Goal: Task Accomplishment & Management: Use online tool/utility

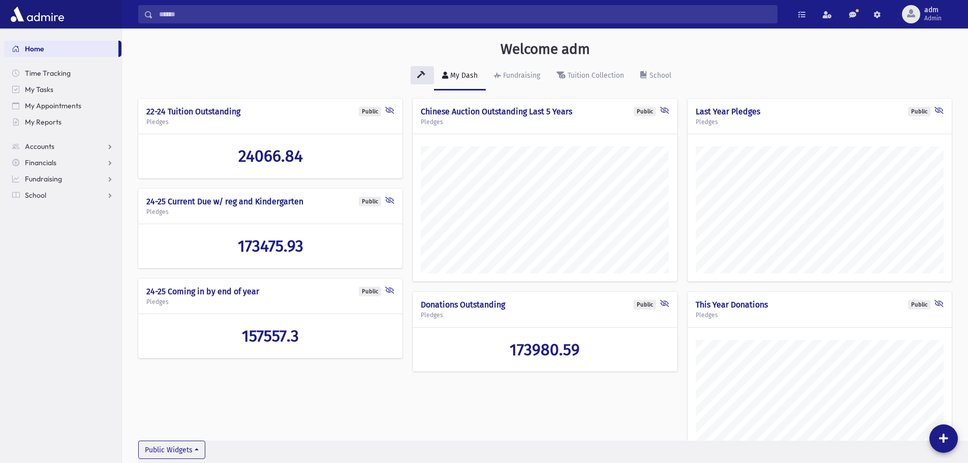
scroll to position [500, 846]
click at [33, 192] on span "School" at bounding box center [35, 195] width 21 height 9
click at [35, 211] on span "Students" at bounding box center [45, 211] width 28 height 9
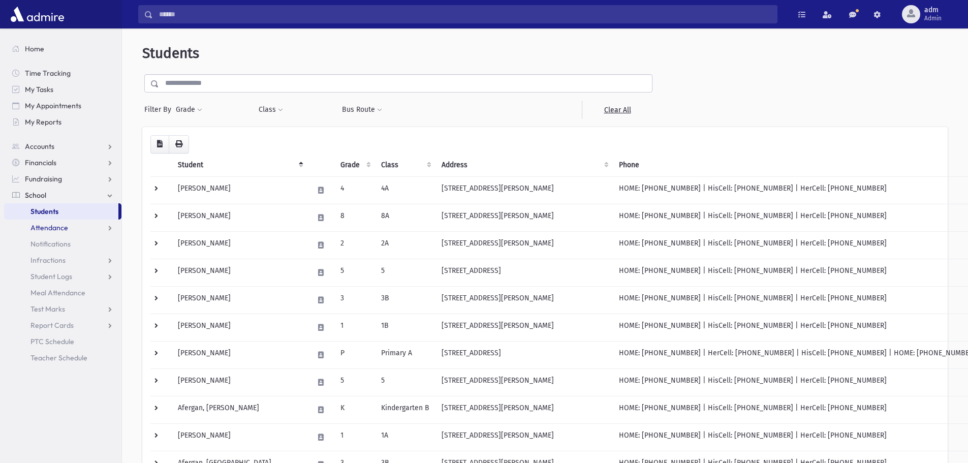
click at [45, 228] on span "Attendance" at bounding box center [50, 227] width 38 height 9
drag, startPoint x: 41, startPoint y: 247, endPoint x: 47, endPoint y: 244, distance: 6.6
click at [41, 246] on span "Entry" at bounding box center [47, 243] width 17 height 9
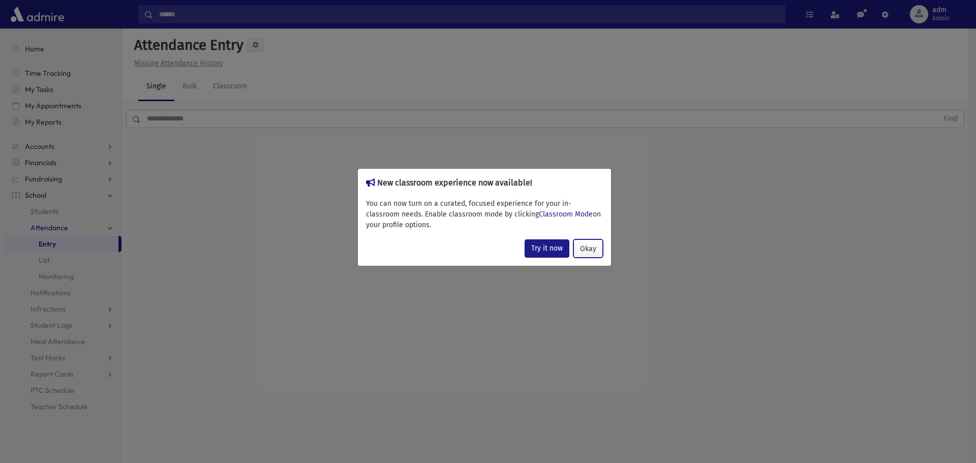
click at [588, 246] on button "Okay" at bounding box center [587, 248] width 29 height 18
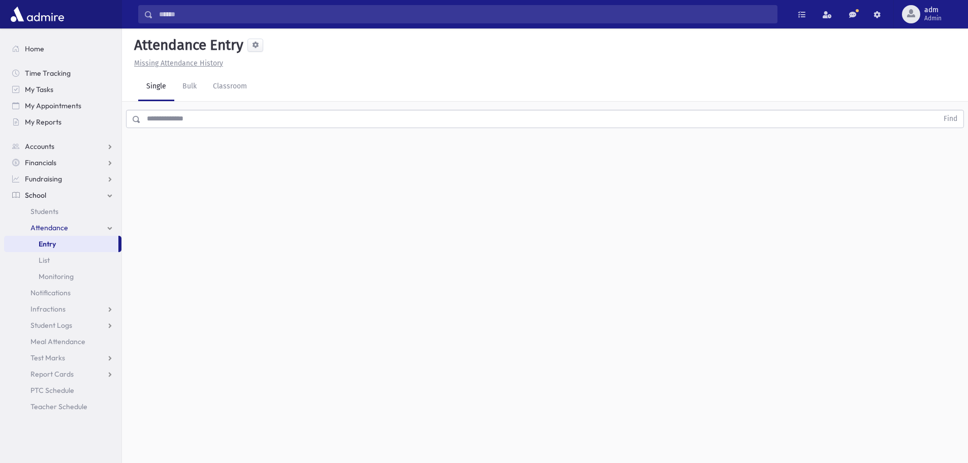
click at [209, 120] on input "text" at bounding box center [540, 119] width 798 height 18
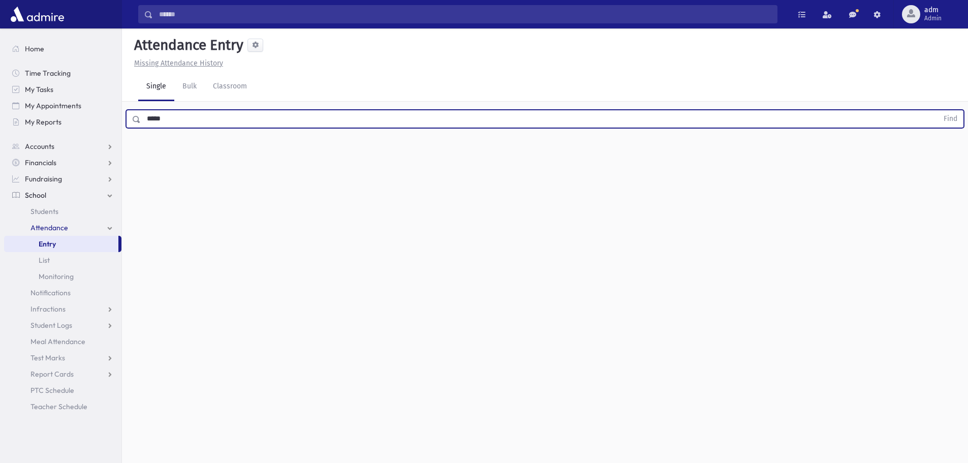
type input "*****"
click at [938, 110] on button "Find" at bounding box center [951, 118] width 26 height 17
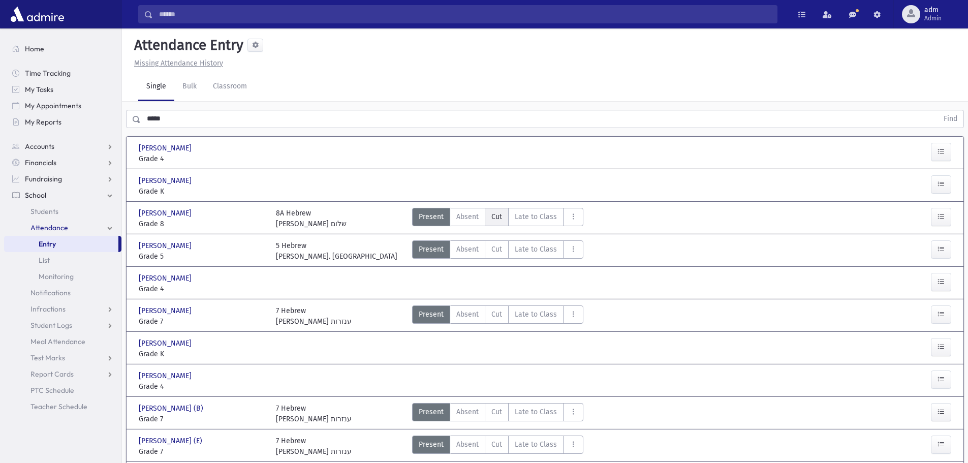
click at [495, 221] on span "Cut" at bounding box center [497, 216] width 11 height 11
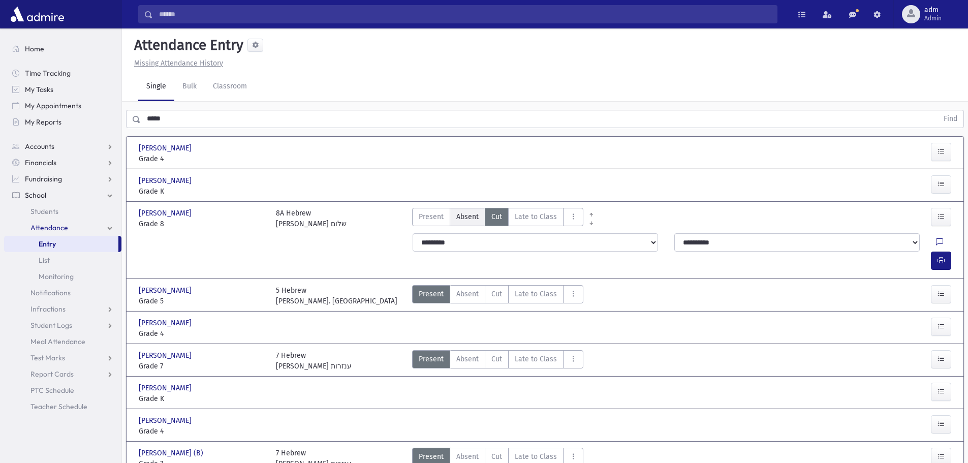
click at [468, 221] on span "Absent" at bounding box center [467, 216] width 22 height 11
click at [537, 220] on span "Late to Class" at bounding box center [536, 216] width 42 height 11
drag, startPoint x: 936, startPoint y: 245, endPoint x: 907, endPoint y: 226, distance: 35.0
click at [936, 252] on button "button" at bounding box center [941, 261] width 20 height 18
click at [418, 219] on label "Present P" at bounding box center [431, 217] width 38 height 18
